Goal: Task Accomplishment & Management: Manage account settings

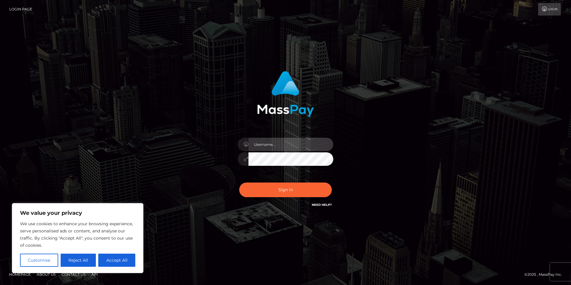
click at [273, 145] on input "text" at bounding box center [291, 144] width 85 height 13
type input "[EMAIL_ADDRESS][DOMAIN_NAME]"
click at [75, 261] on button "Reject All" at bounding box center [79, 260] width 36 height 13
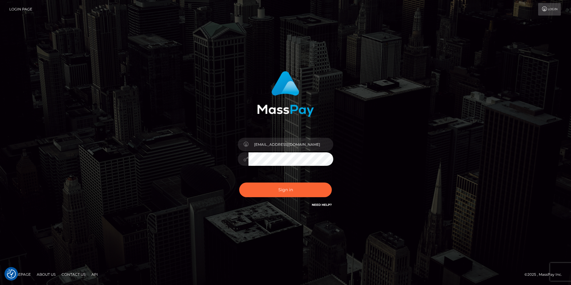
click at [239, 183] on button "Sign in" at bounding box center [285, 190] width 93 height 15
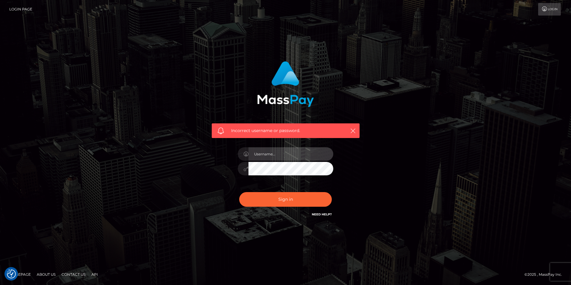
click at [278, 157] on input "text" at bounding box center [291, 153] width 85 height 13
type input "[EMAIL_ADDRESS][DOMAIN_NAME]"
click at [239, 192] on button "Sign in" at bounding box center [285, 199] width 93 height 15
click at [271, 153] on input "text" at bounding box center [291, 153] width 85 height 13
type input "[EMAIL_ADDRESS][DOMAIN_NAME]"
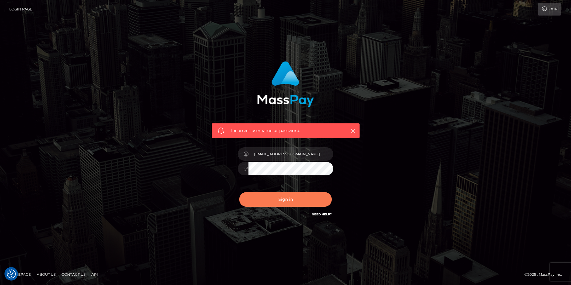
click at [277, 199] on button "Sign in" at bounding box center [285, 199] width 93 height 15
click at [269, 155] on input "text" at bounding box center [291, 153] width 85 height 13
type input "[EMAIL_ADDRESS][DOMAIN_NAME]"
click at [275, 201] on button "Sign in" at bounding box center [285, 199] width 93 height 15
click at [12, 10] on link "Login Page" at bounding box center [20, 9] width 23 height 13
